Goal: Task Accomplishment & Management: Complete application form

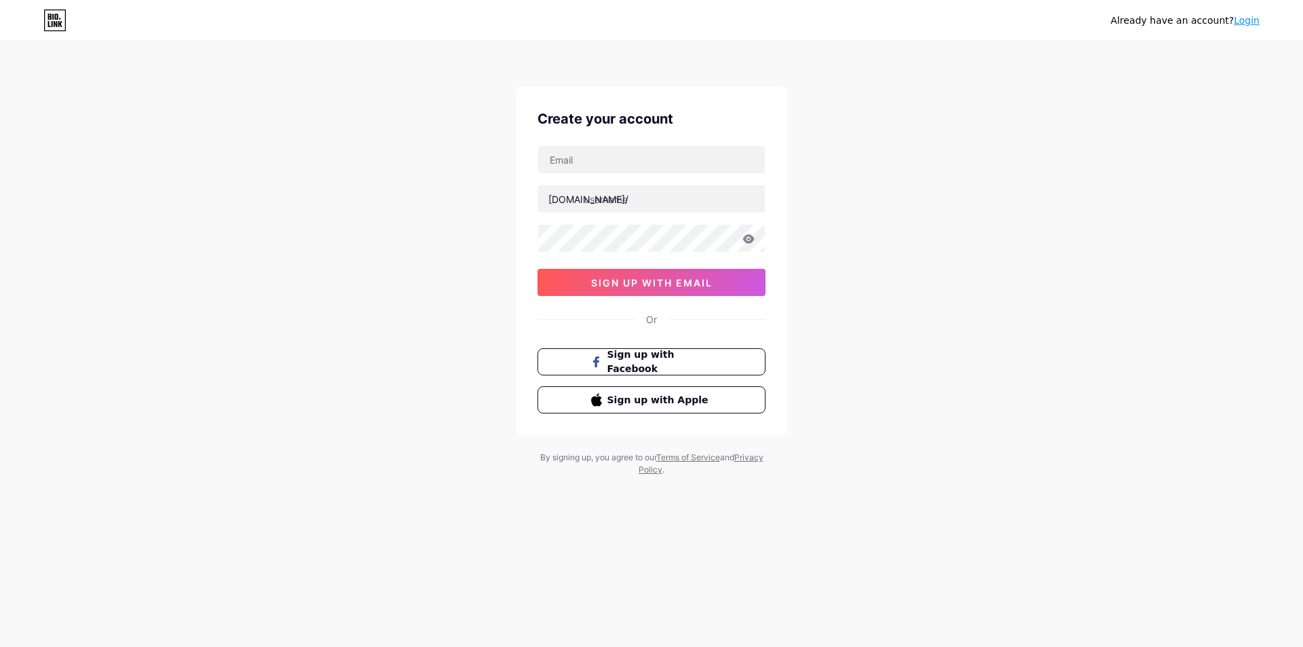
click at [514, 562] on div "Already have an account? Login Create your account [DOMAIN_NAME]/ sign up with …" at bounding box center [651, 323] width 1303 height 647
click at [324, 128] on div "Already have an account? Login Create your account [DOMAIN_NAME]/ sign up with …" at bounding box center [651, 259] width 1303 height 519
click at [553, 282] on button "sign up with email" at bounding box center [652, 282] width 228 height 27
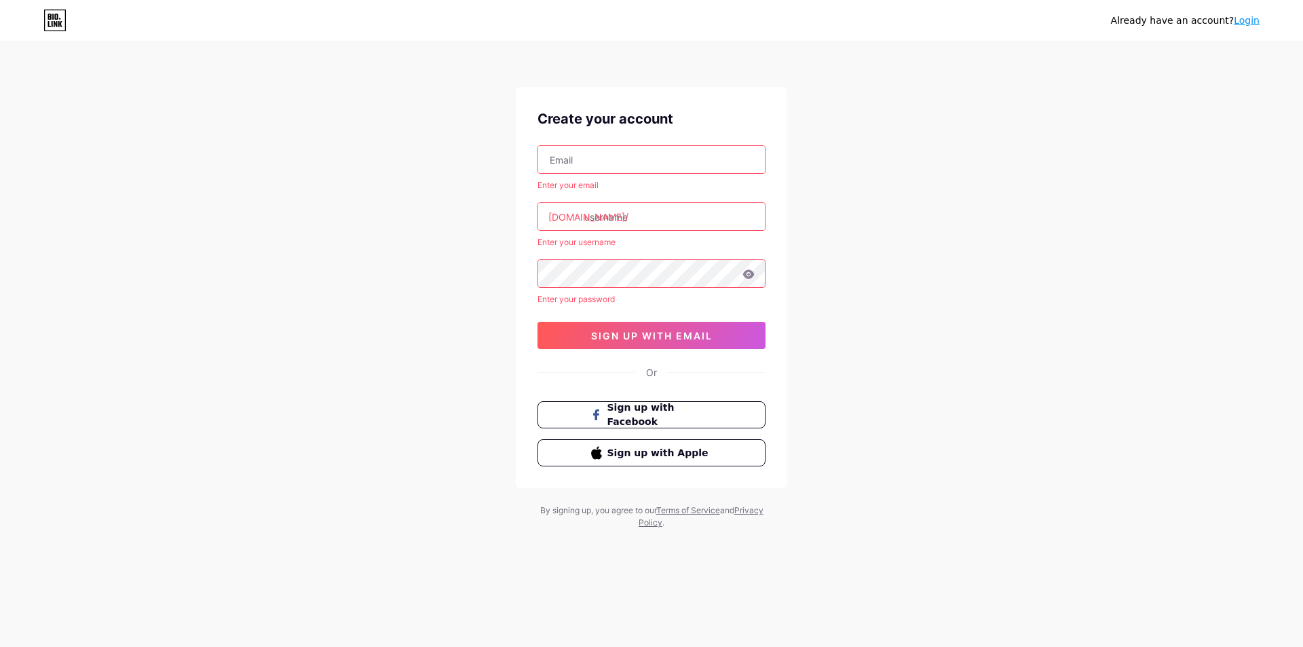
click at [602, 128] on div "Create your account" at bounding box center [652, 119] width 228 height 20
click at [563, 155] on input "text" at bounding box center [651, 159] width 227 height 27
click at [566, 155] on input "text" at bounding box center [651, 159] width 227 height 27
paste input "[EMAIL_ADDRESS][DOMAIN_NAME]"
type input "[EMAIL_ADDRESS][DOMAIN_NAME]"
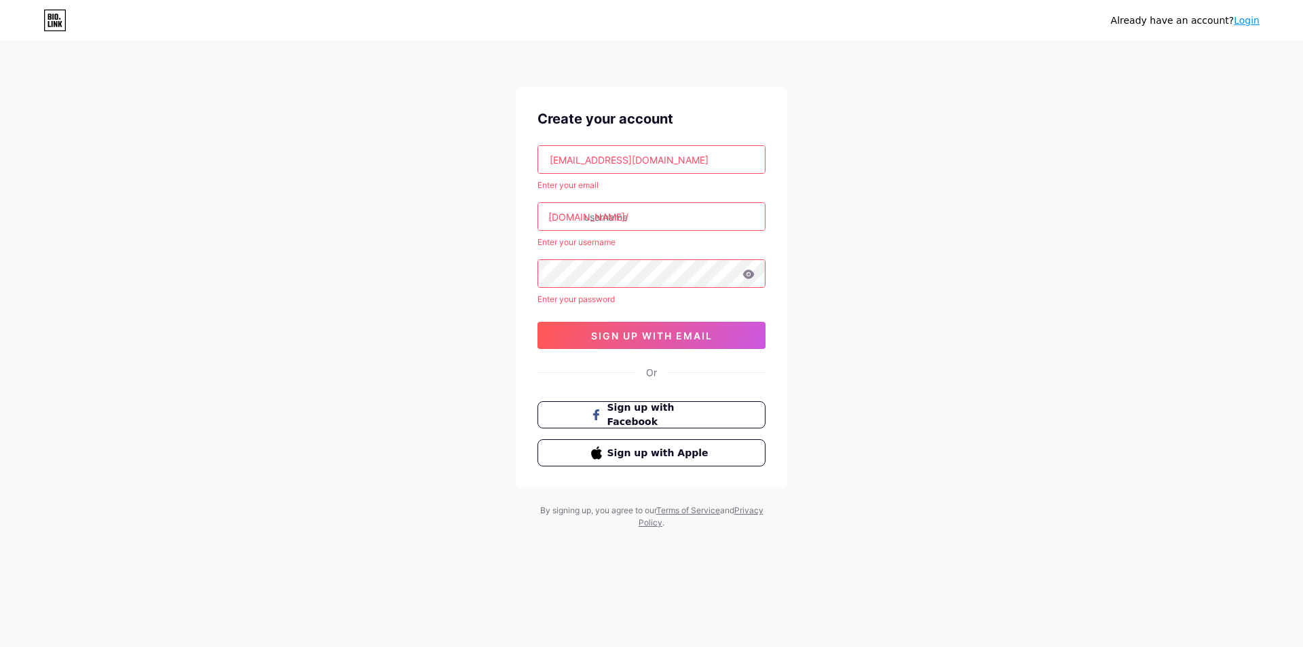
click at [610, 222] on input "text" at bounding box center [651, 216] width 227 height 27
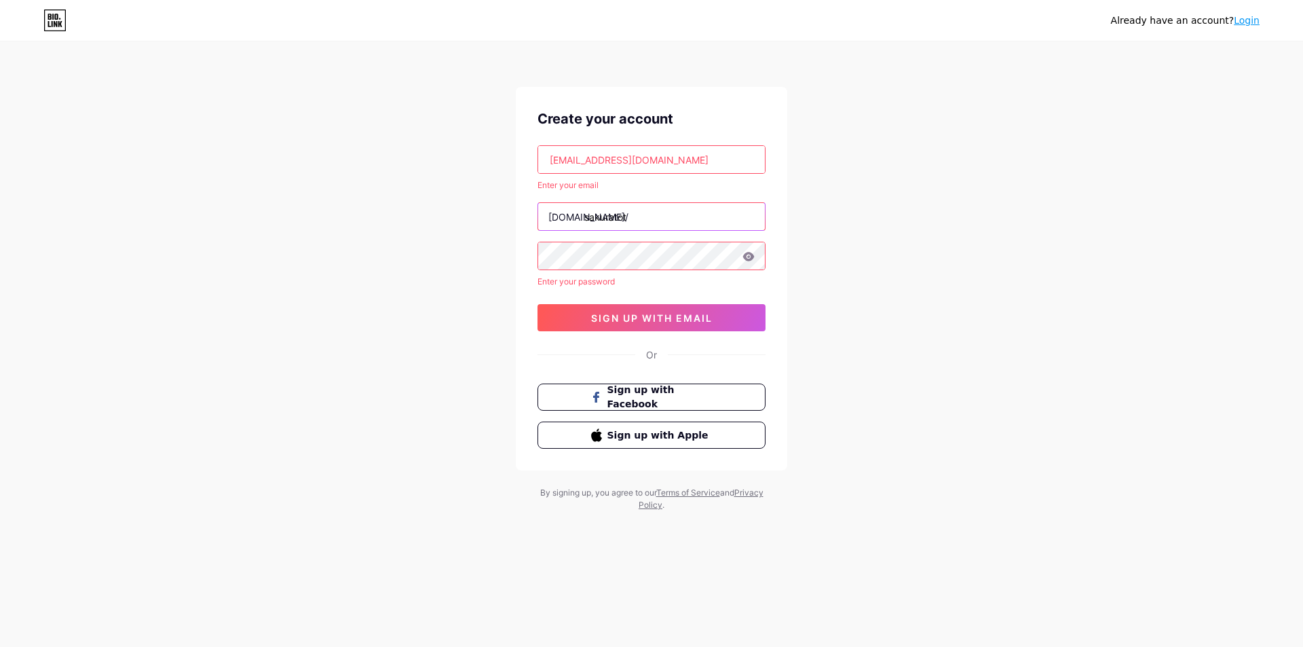
type input "sakuratot"
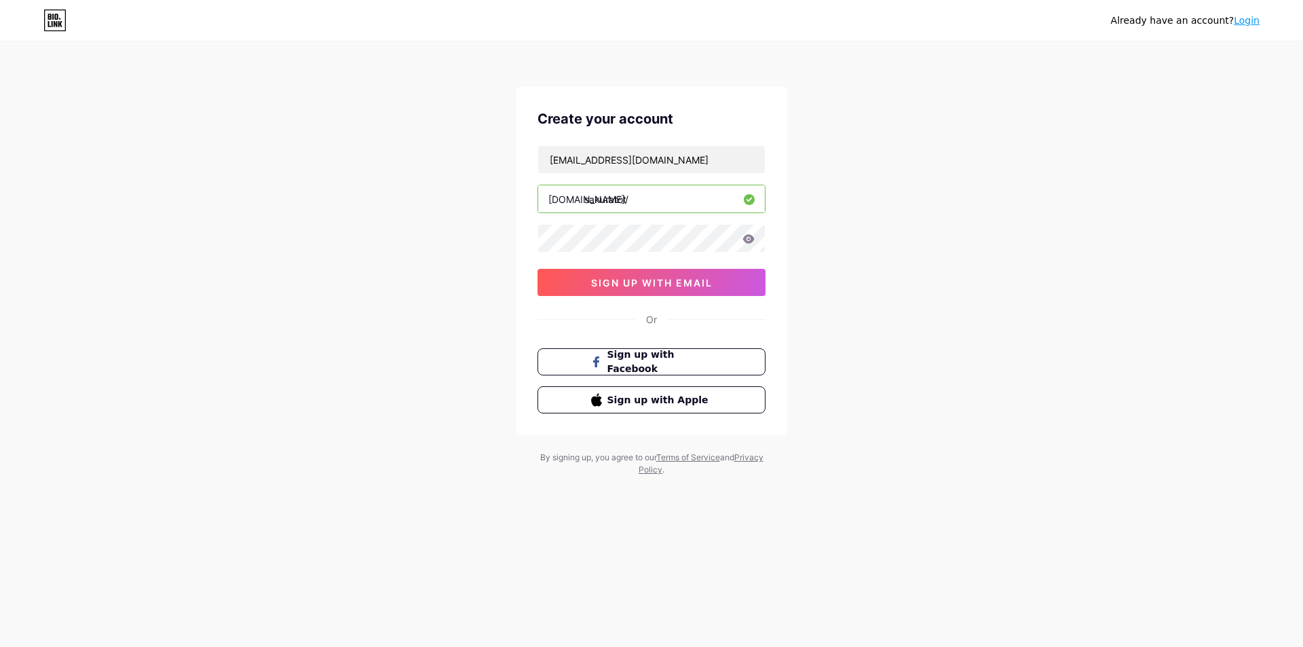
click at [652, 200] on input "sakuratot" at bounding box center [651, 198] width 227 height 27
type input "sakuratotogroup"
click at [743, 237] on icon at bounding box center [749, 239] width 12 height 10
click at [665, 275] on button "sign up with email" at bounding box center [652, 282] width 228 height 27
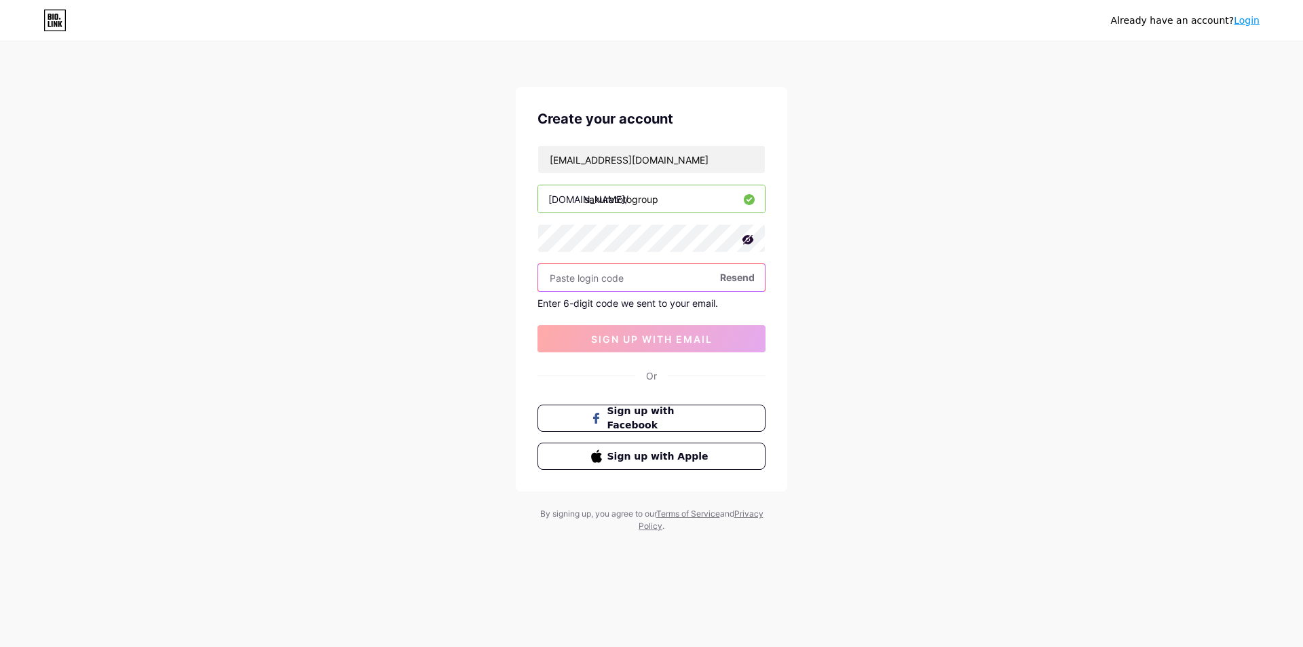
click at [602, 277] on input "text" at bounding box center [651, 277] width 227 height 27
click at [728, 278] on span "Resend" at bounding box center [737, 277] width 35 height 14
click at [574, 286] on input "text" at bounding box center [651, 277] width 227 height 27
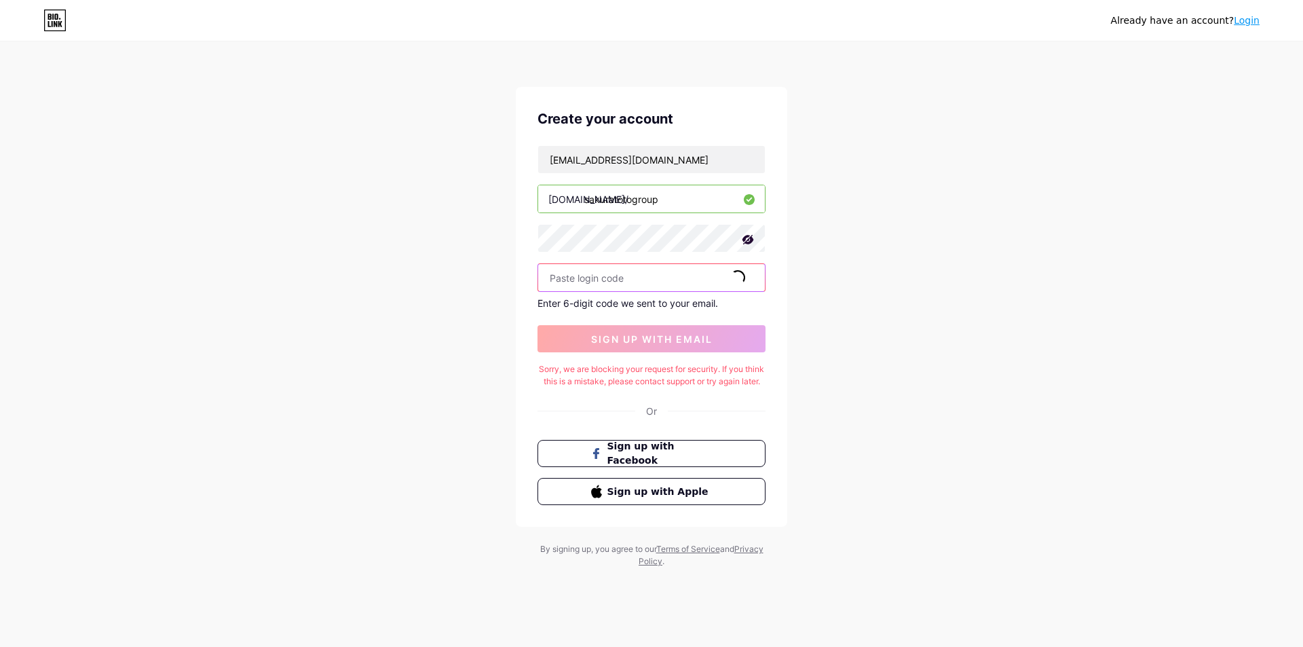
click at [556, 275] on input "text" at bounding box center [651, 277] width 227 height 27
paste input "974122"
type input "974122"
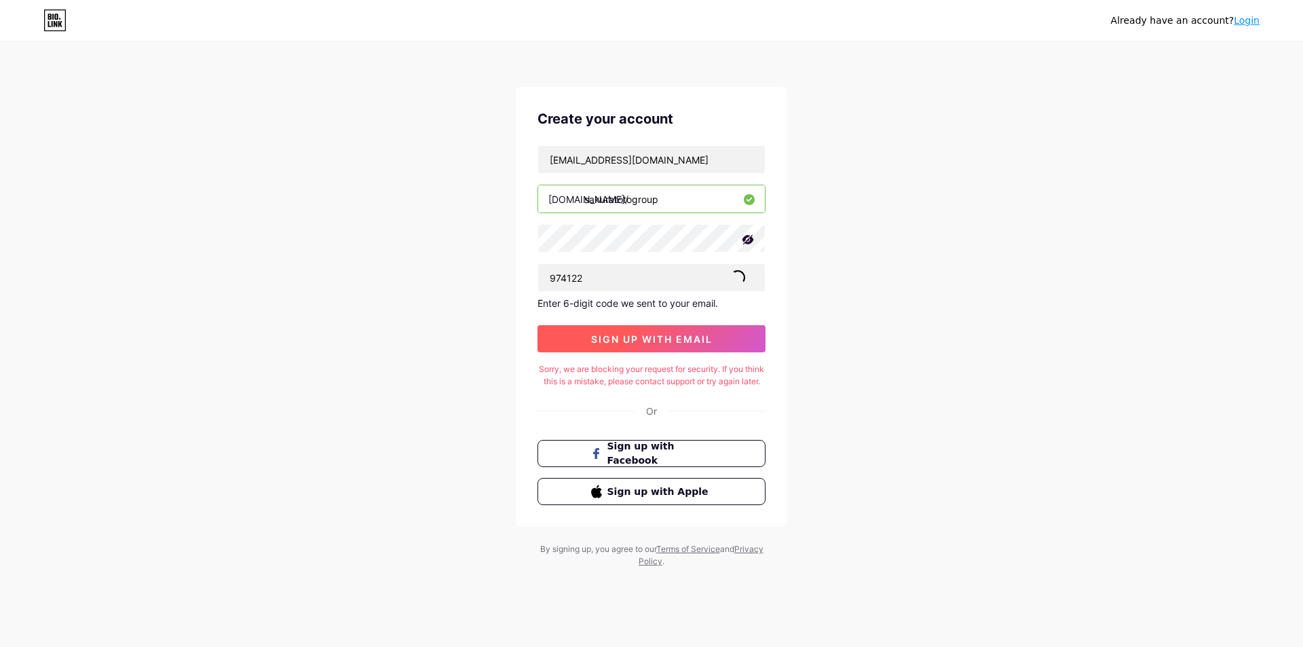
click at [587, 333] on button "sign up with email" at bounding box center [652, 338] width 228 height 27
click at [811, 423] on div "Already have an account? Login Create your account [EMAIL_ADDRESS][DOMAIN_NAME]…" at bounding box center [651, 305] width 1303 height 611
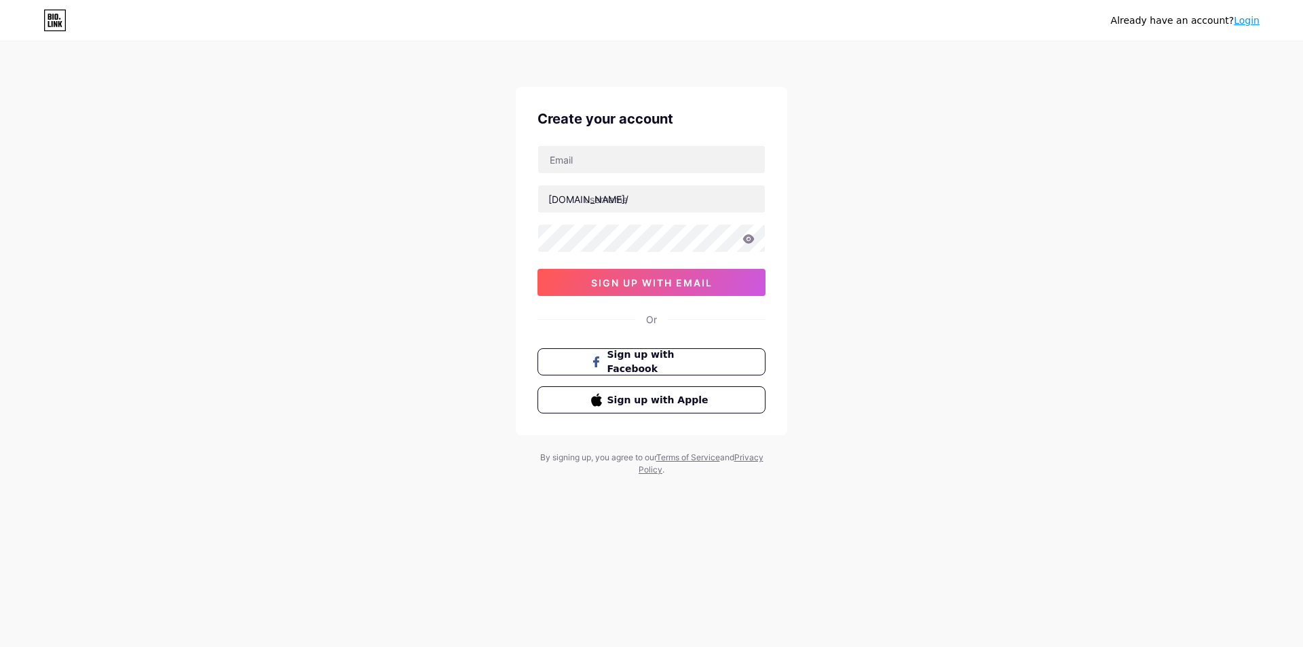
click at [379, 383] on div "Already have an account? Login Create your account [DOMAIN_NAME]/ sign up with …" at bounding box center [651, 259] width 1303 height 519
